Goal: Task Accomplishment & Management: Use online tool/utility

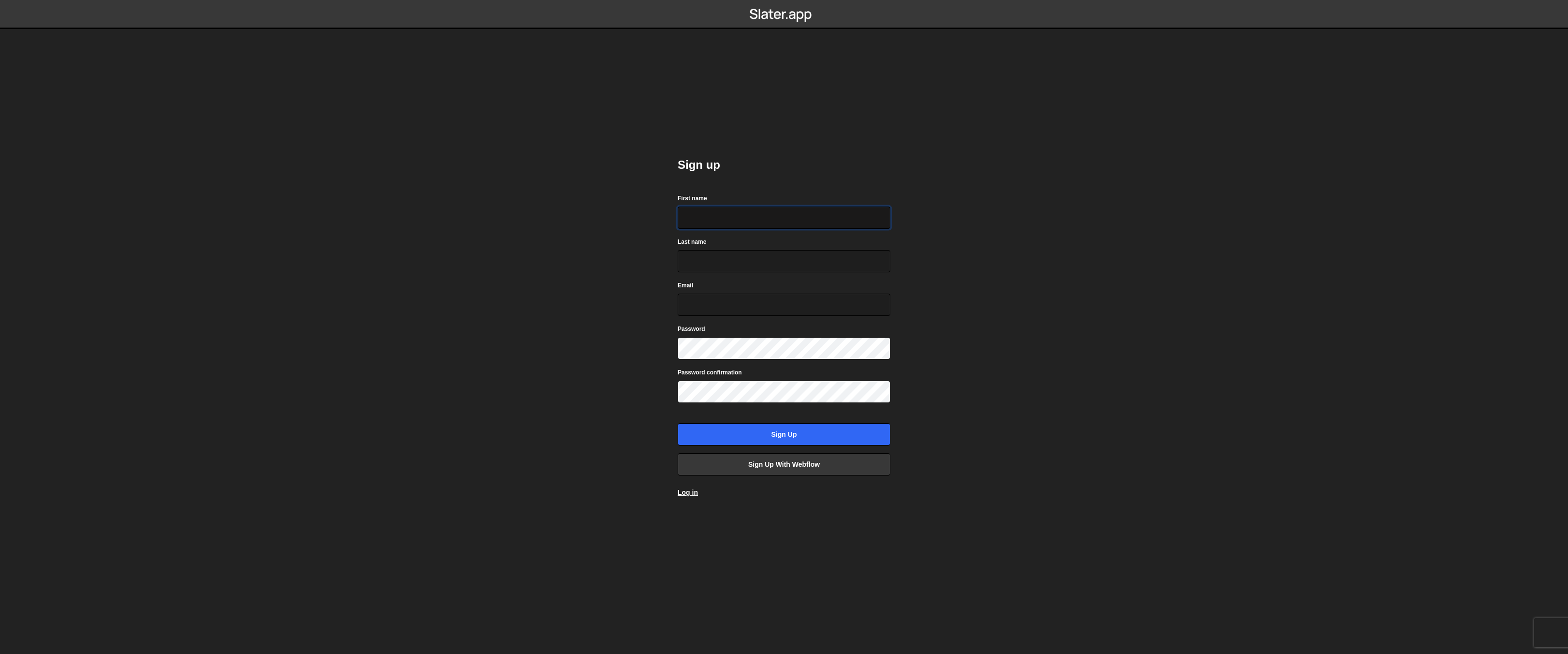
click at [731, 224] on input "First name" at bounding box center [784, 217] width 213 height 22
type input "Dee"
type input "Bayson"
type input "deebayson@gmail.com"
click at [785, 377] on div "Password confirmation" at bounding box center [784, 385] width 213 height 36
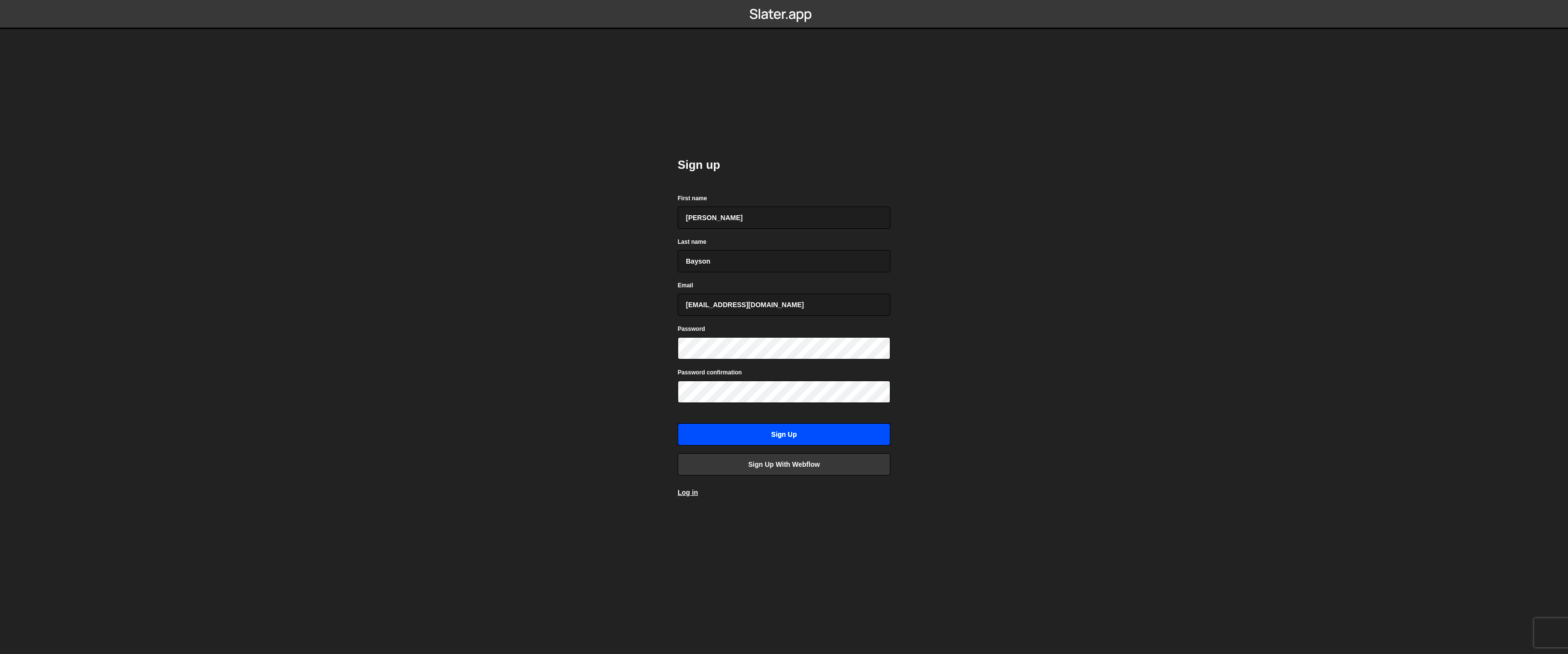
click at [764, 439] on input "Sign up" at bounding box center [784, 434] width 213 height 22
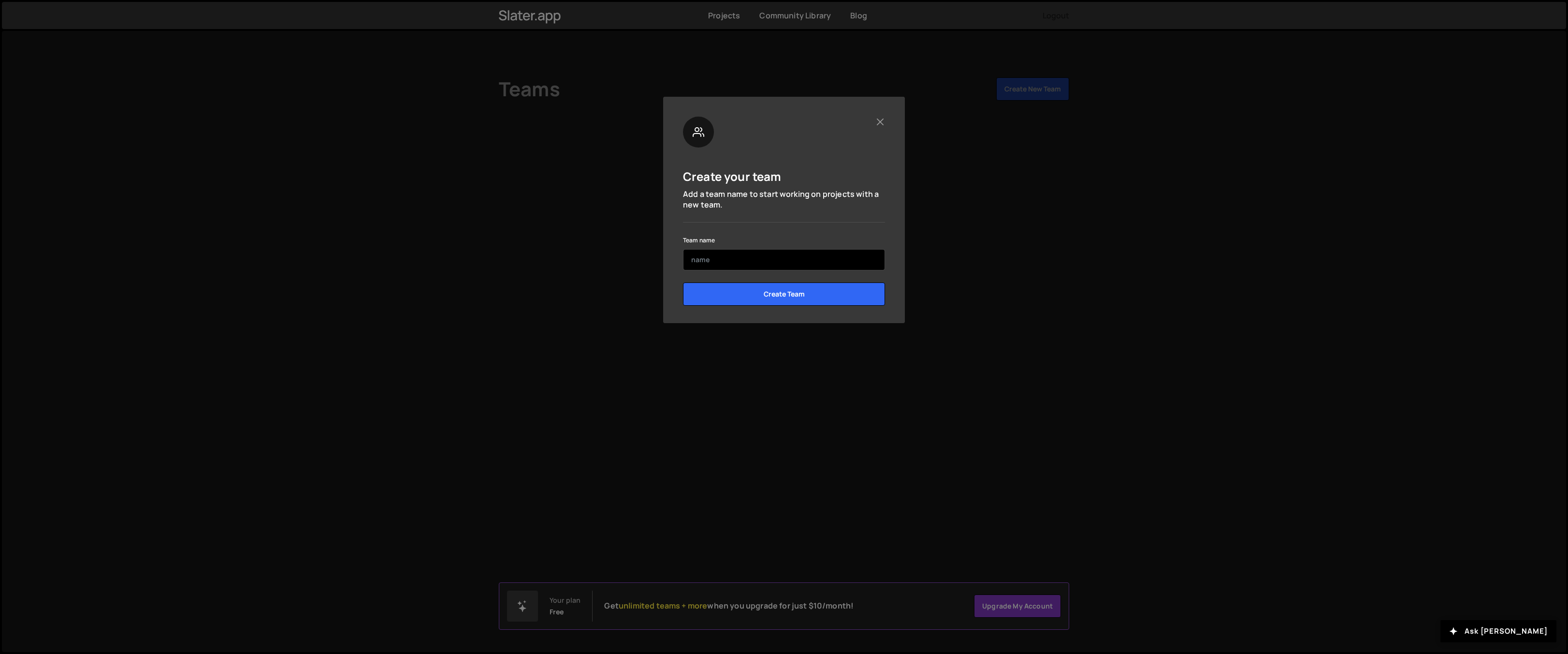
click at [765, 258] on input "text" at bounding box center [784, 259] width 202 height 22
type input "Kodefy"
click at [787, 303] on input "Create Team" at bounding box center [784, 294] width 202 height 23
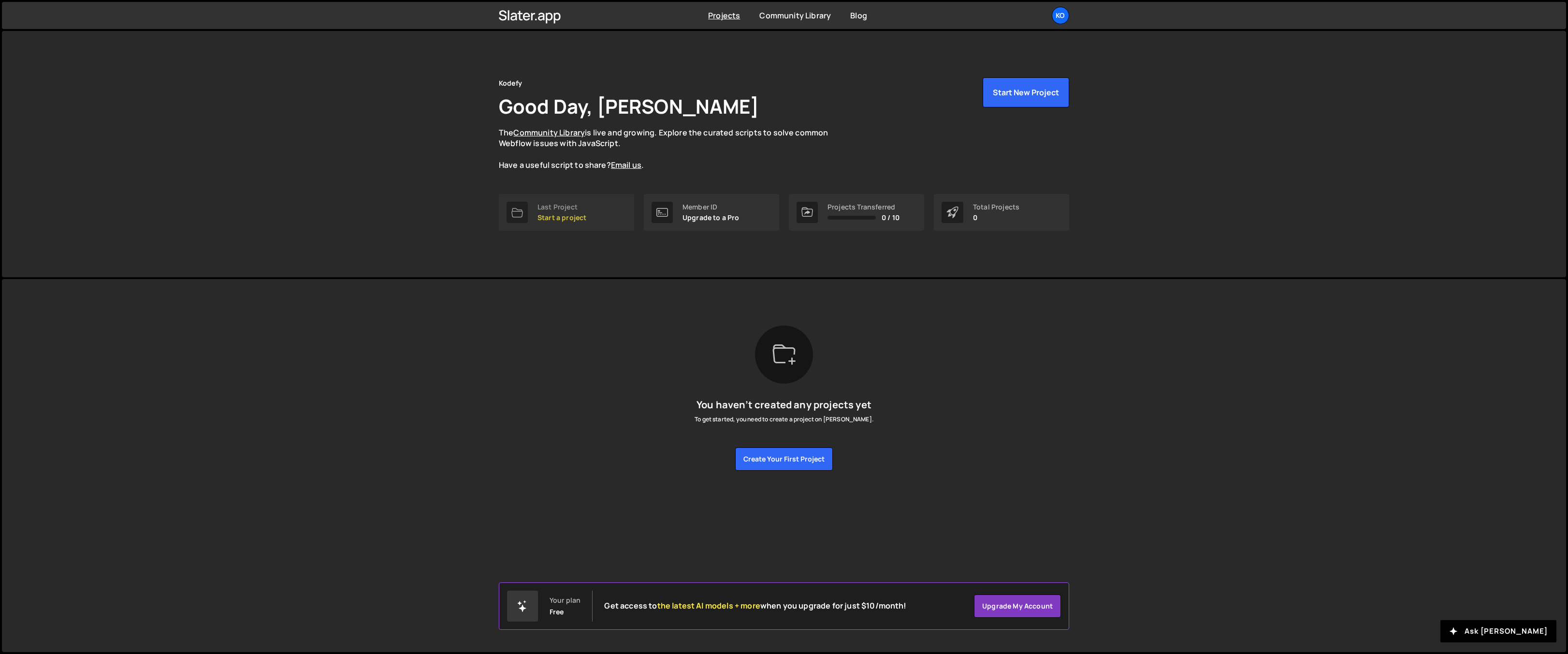
click at [577, 211] on div "Last Project Start a project" at bounding box center [562, 213] width 49 height 19
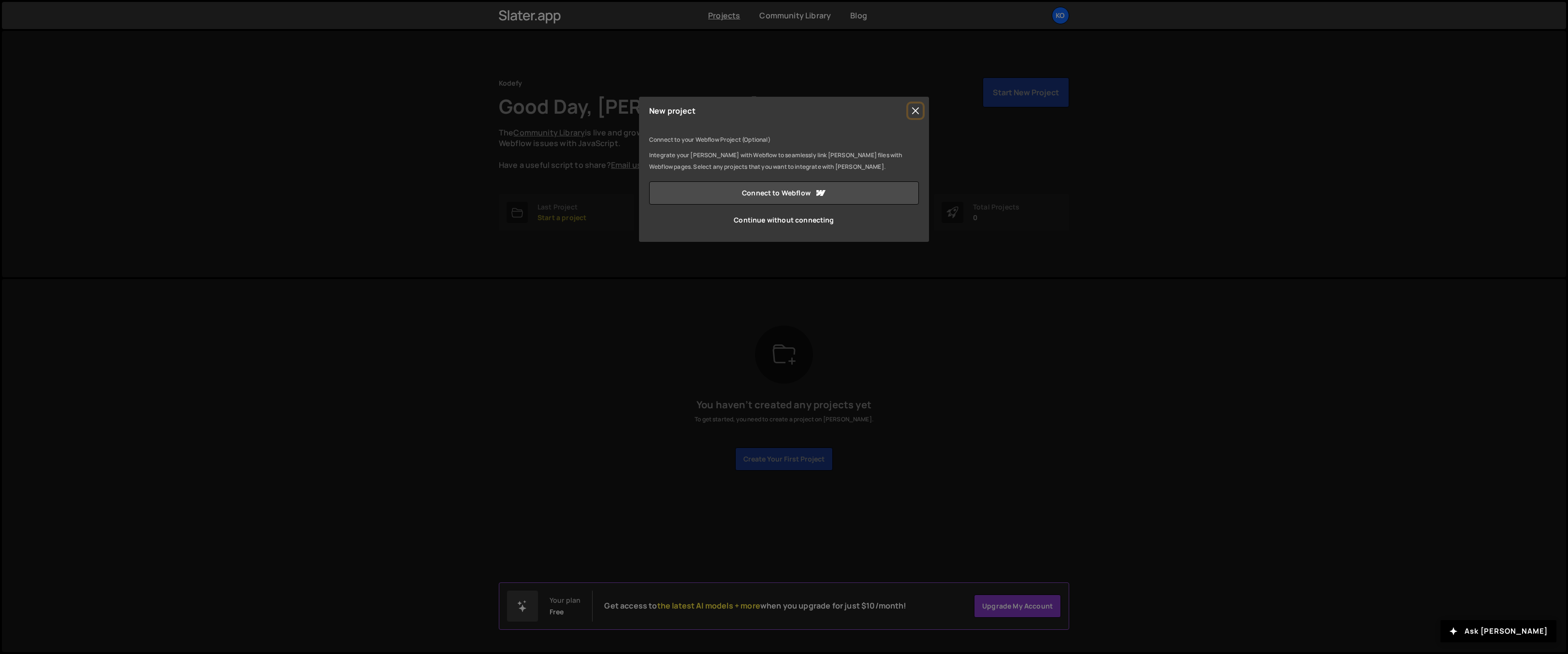
click at [916, 109] on button "Close" at bounding box center [916, 111] width 14 height 14
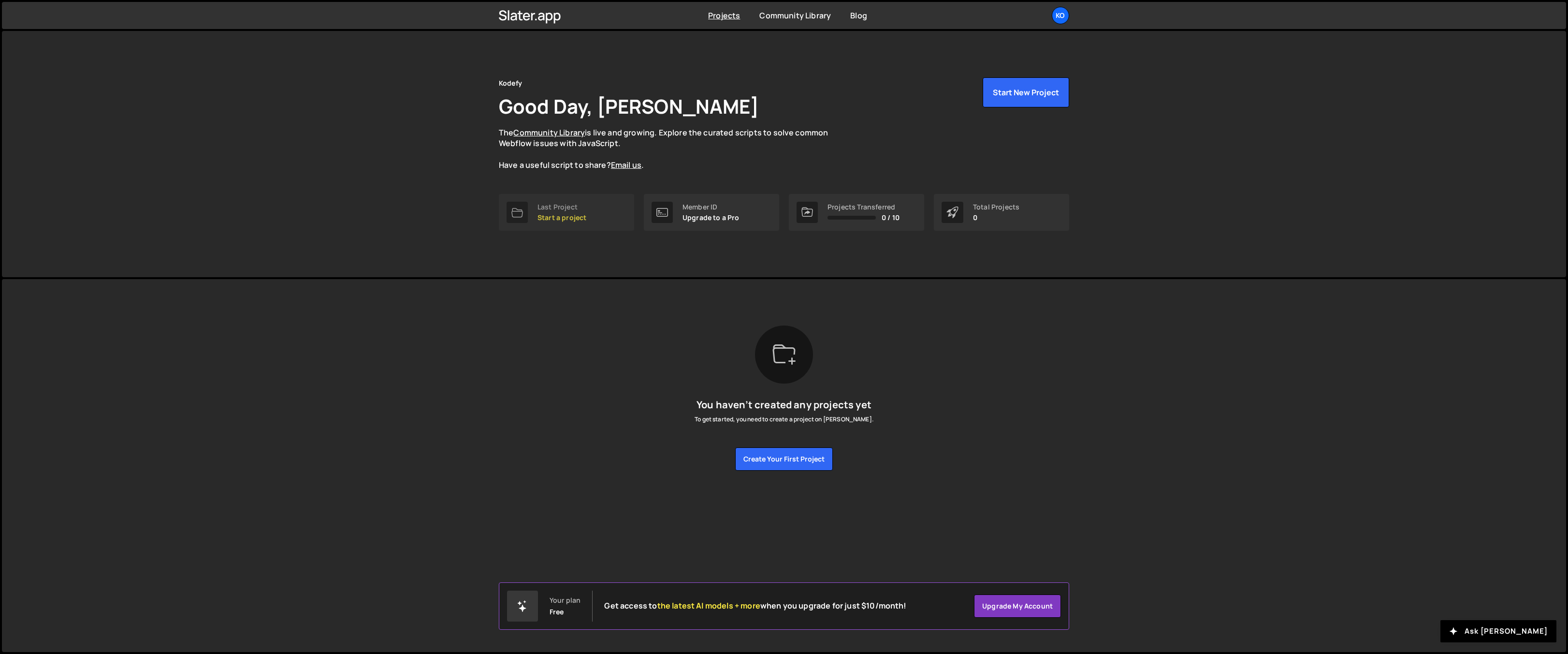
click at [630, 214] on link "Last Project Start a project" at bounding box center [566, 212] width 135 height 37
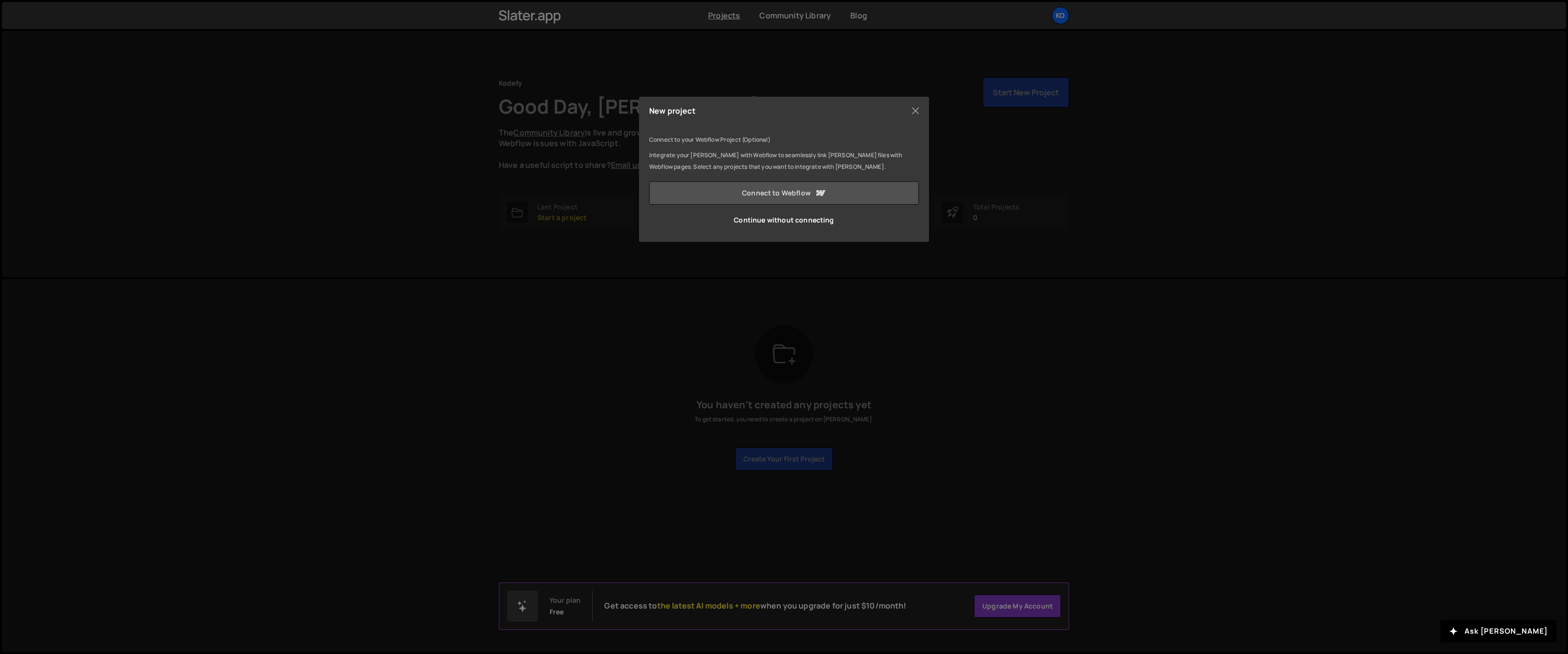
click at [742, 190] on link "Connect to Webflow" at bounding box center [783, 193] width 269 height 23
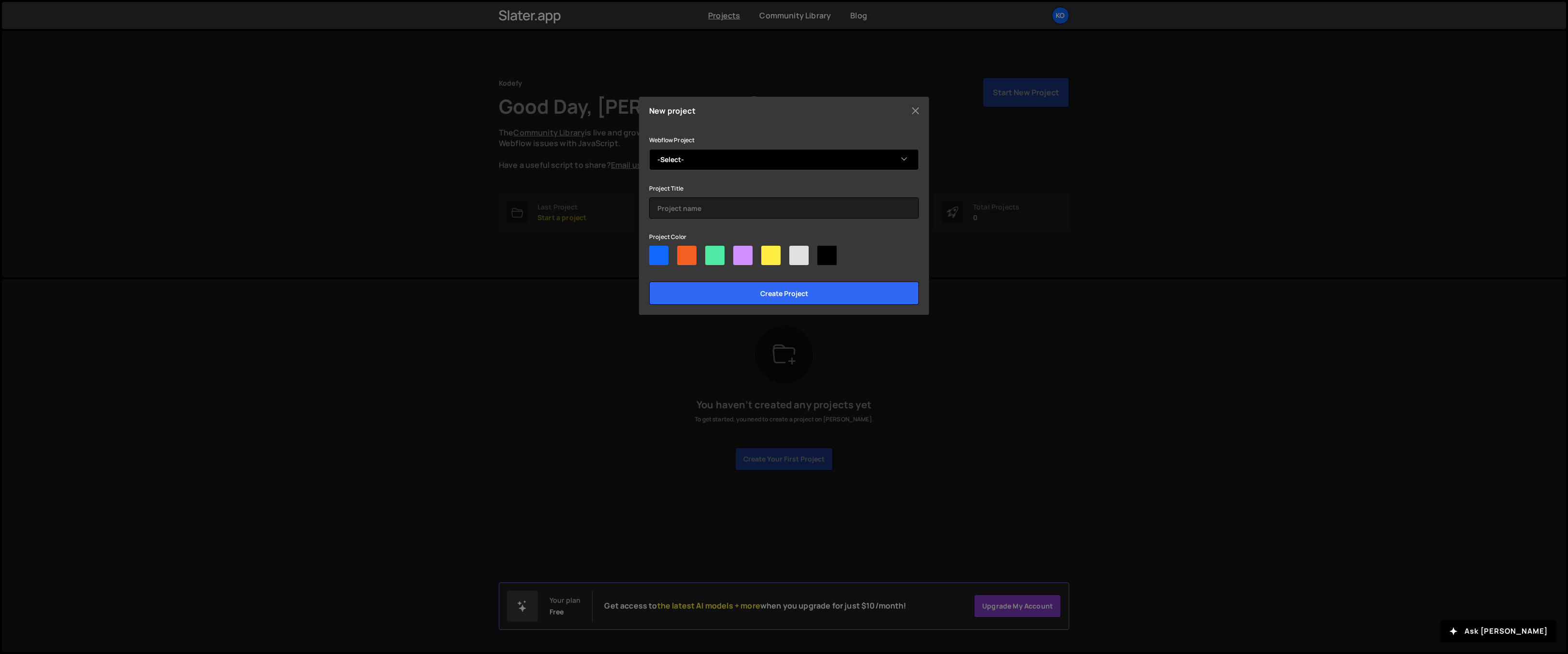
click at [859, 165] on select "-Select- dee" at bounding box center [783, 160] width 269 height 22
select select "68c211ca3b504c0664289f2a"
click at [649, 149] on select "-Select- dee" at bounding box center [783, 160] width 269 height 22
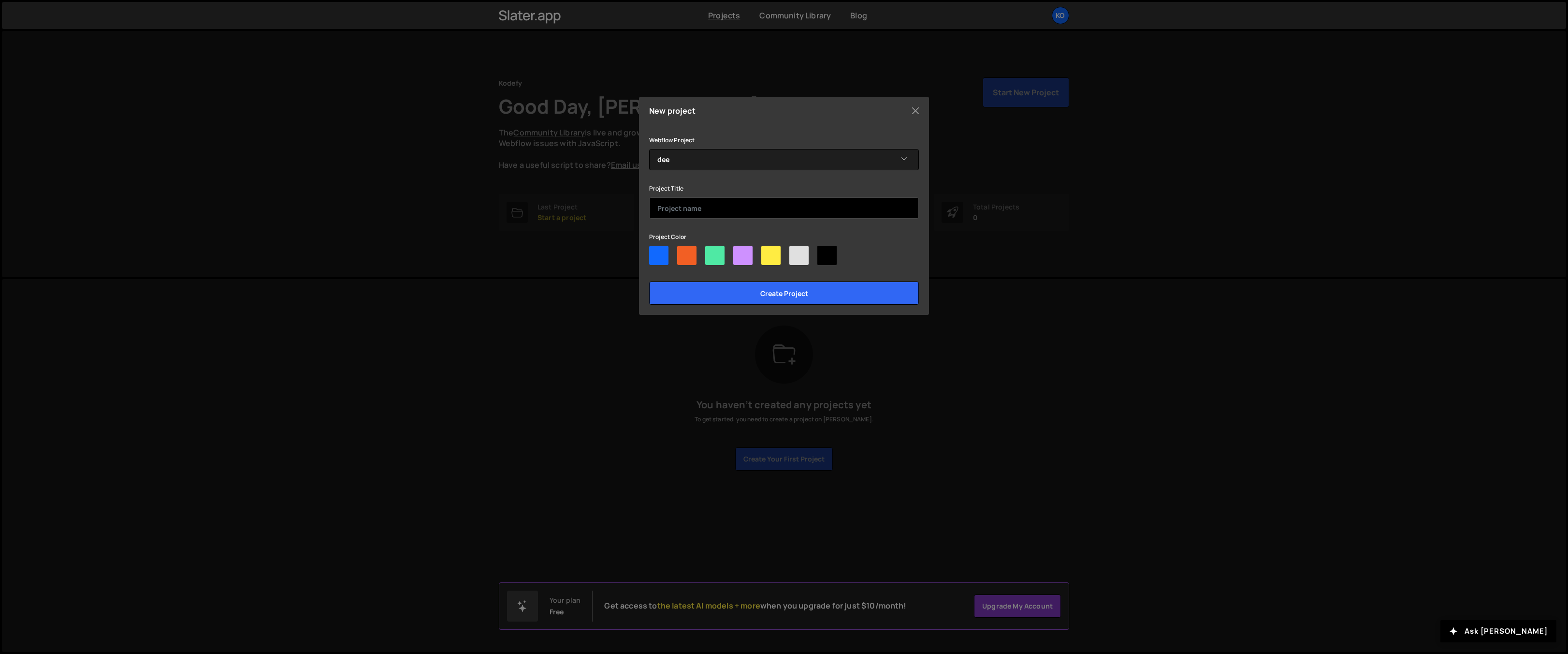
click at [812, 203] on input "text" at bounding box center [783, 208] width 269 height 22
type input "dee"
click at [828, 252] on div at bounding box center [827, 255] width 19 height 19
click at [824, 252] on input"] "radio" at bounding box center [821, 249] width 6 height 6
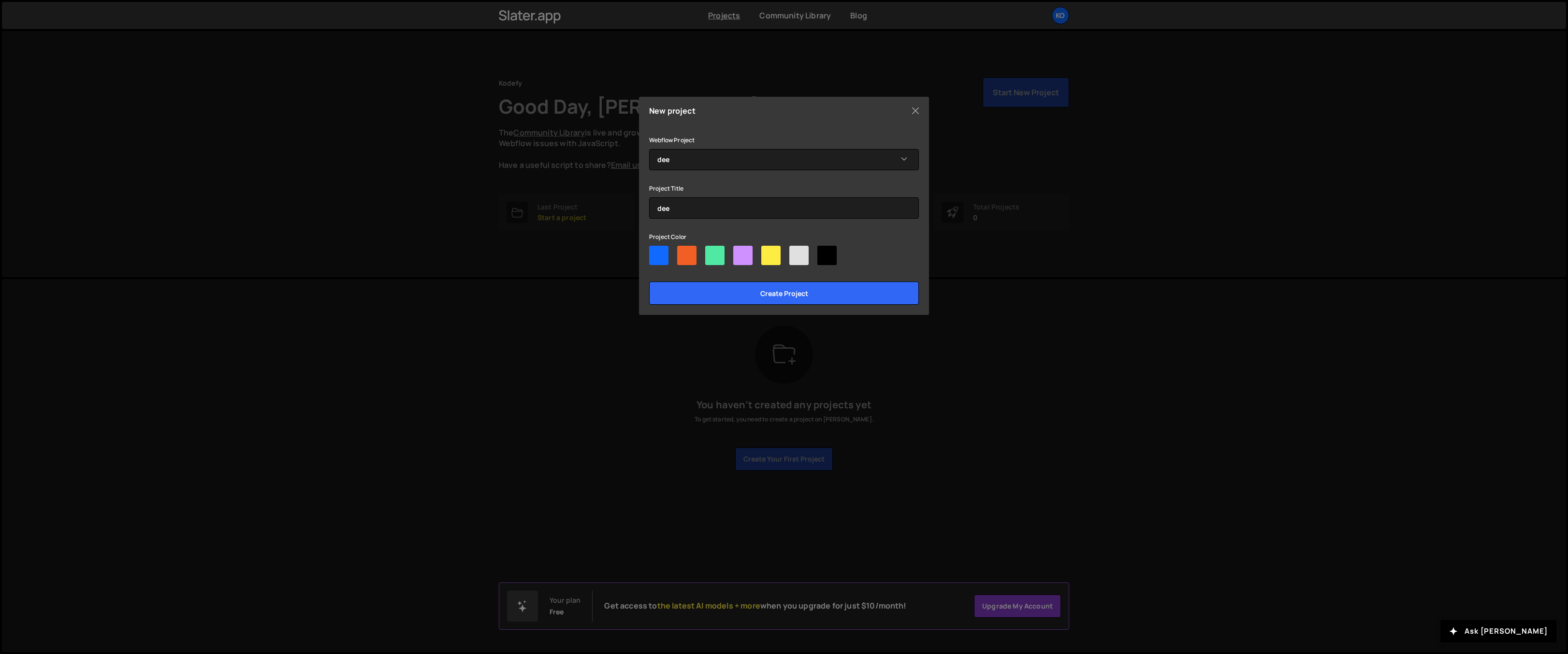
radio input"] "true"
click at [818, 283] on input "Create project" at bounding box center [783, 293] width 269 height 23
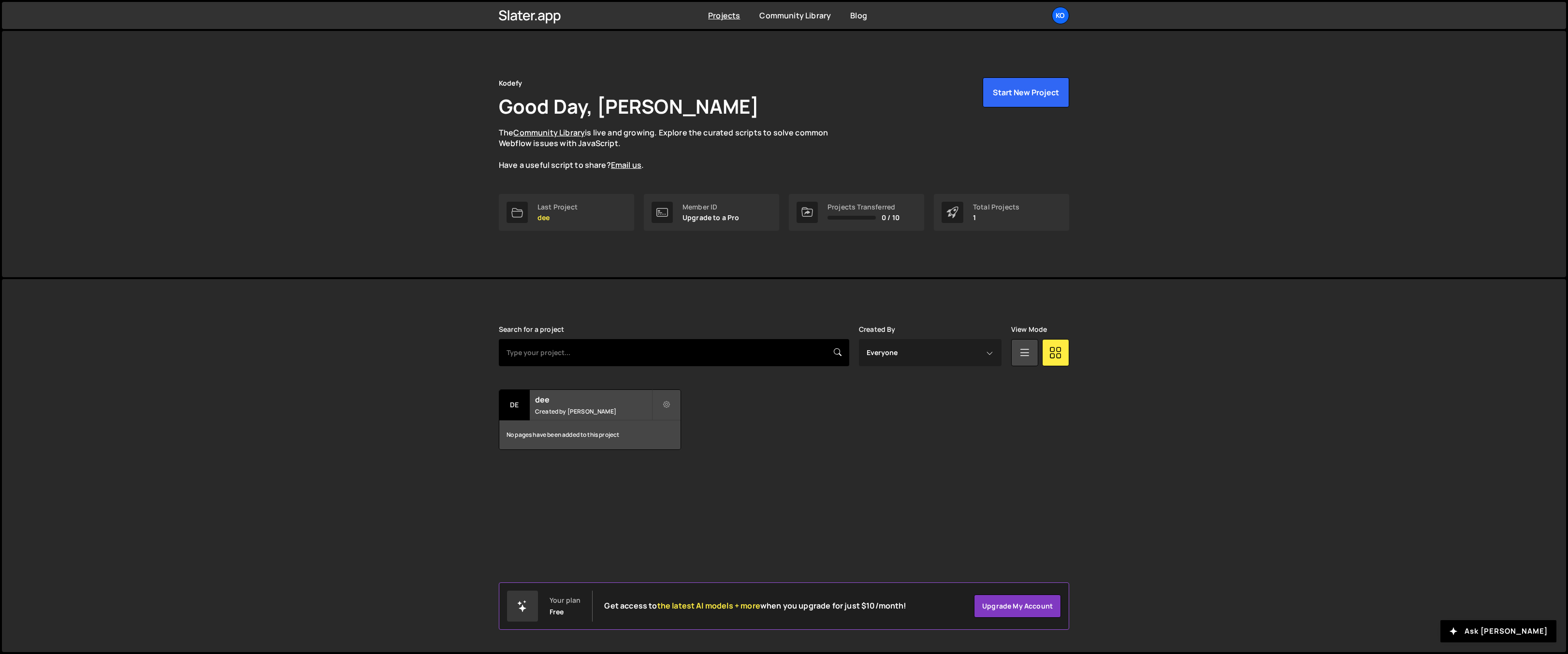
click at [698, 353] on input "text" at bounding box center [674, 353] width 351 height 27
click at [566, 420] on div "No pages have been added to this project" at bounding box center [590, 435] width 181 height 29
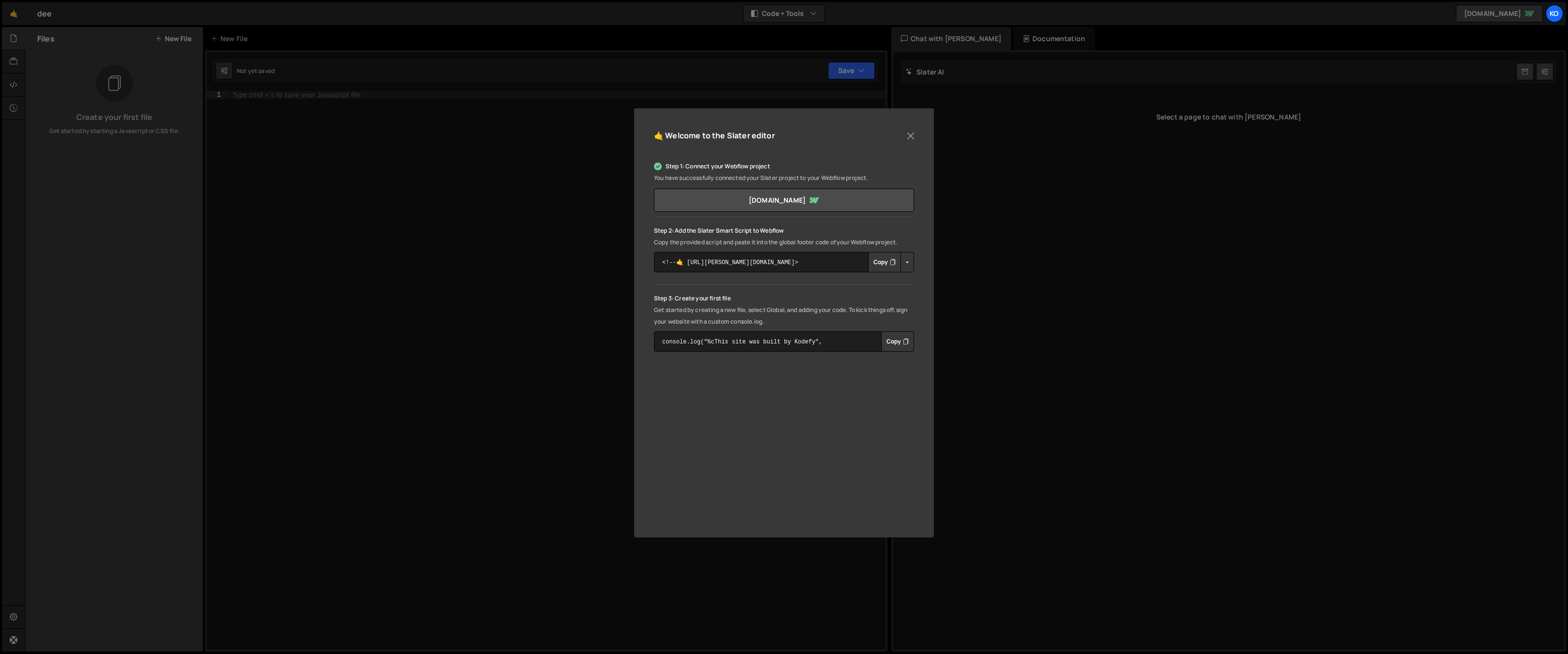
click at [886, 261] on button "Copy" at bounding box center [885, 262] width 33 height 20
click at [886, 261] on button "Copied" at bounding box center [882, 262] width 37 height 20
